Goal: Check status: Check status

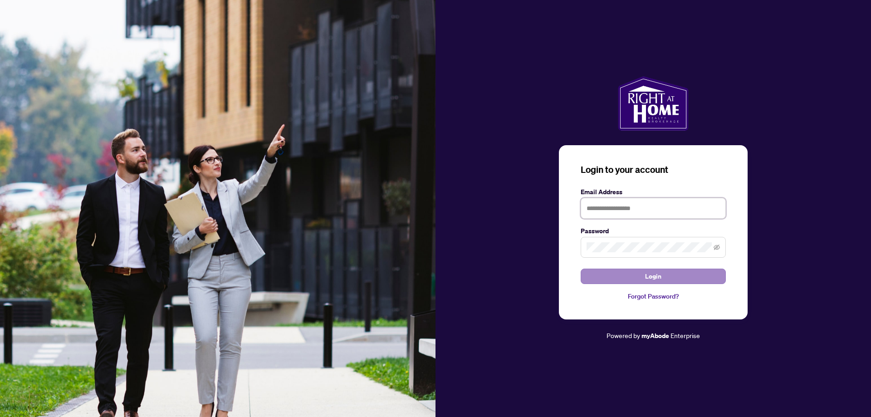
type input "**********"
click at [665, 281] on button "Login" at bounding box center [653, 276] width 145 height 15
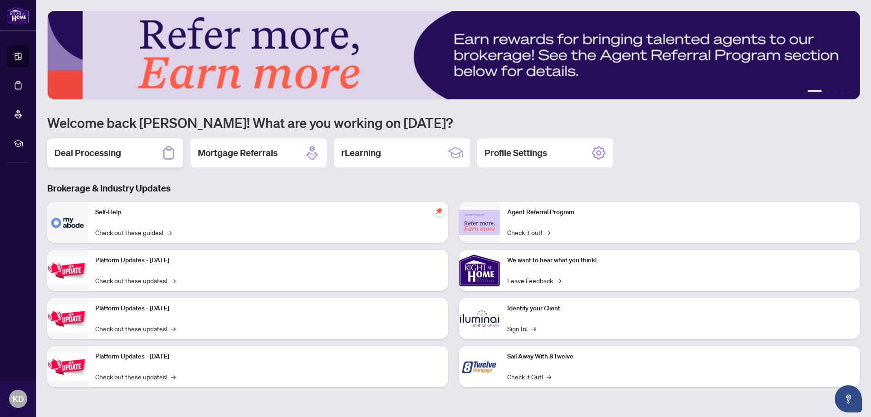
click at [114, 146] on div "Deal Processing" at bounding box center [115, 152] width 136 height 29
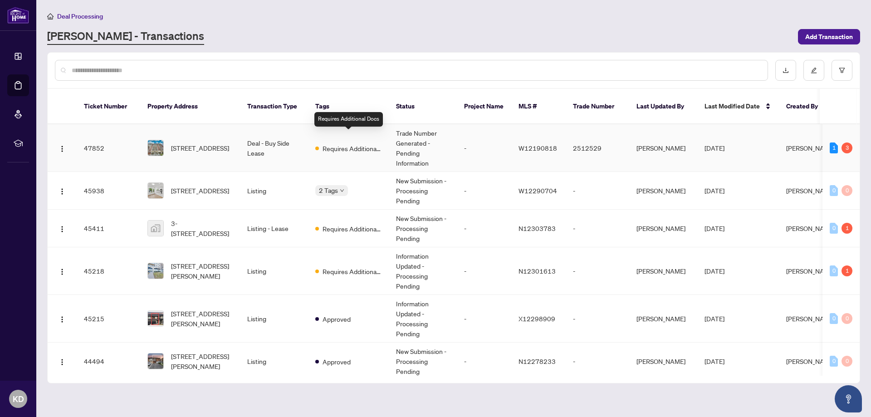
click at [345, 143] on span "Requires Additional Docs" at bounding box center [352, 148] width 59 height 10
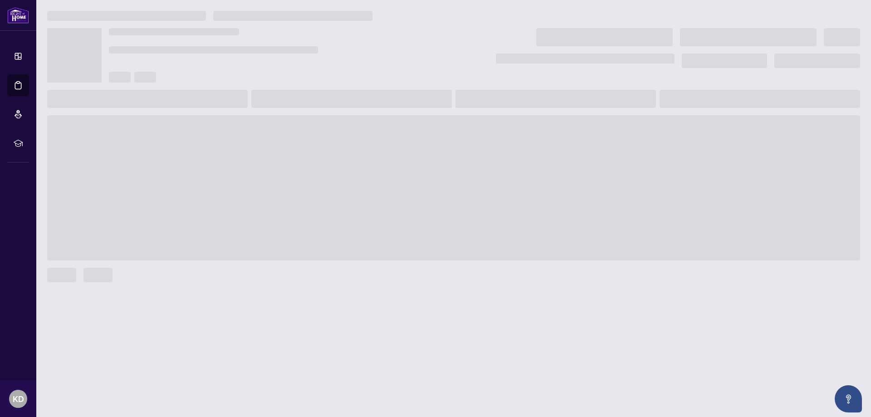
click at [345, 136] on main at bounding box center [453, 208] width 835 height 417
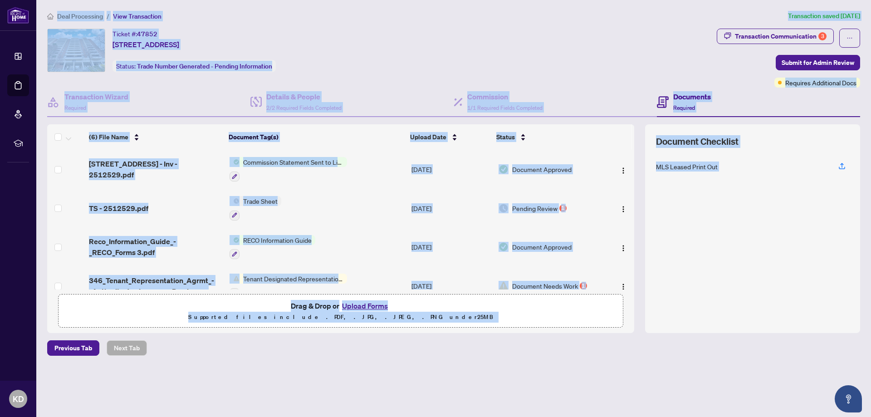
click at [545, 394] on main "Deal Processing / View Transaction Transaction saved [DATE] Ticket #: 47852 [ST…" at bounding box center [453, 208] width 835 height 417
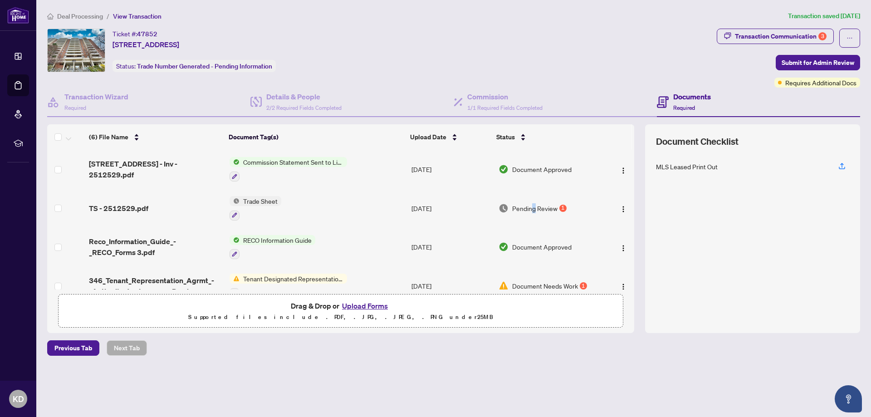
click at [532, 205] on span "Pending Review" at bounding box center [534, 208] width 45 height 10
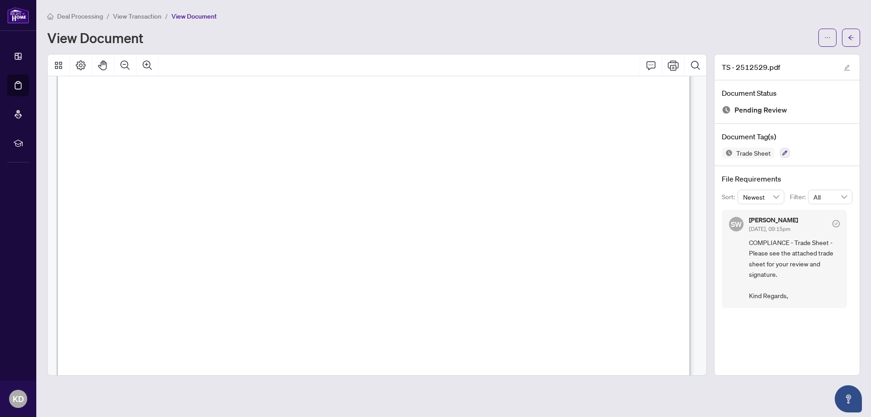
scroll to position [106, 0]
